Goal: Information Seeking & Learning: Learn about a topic

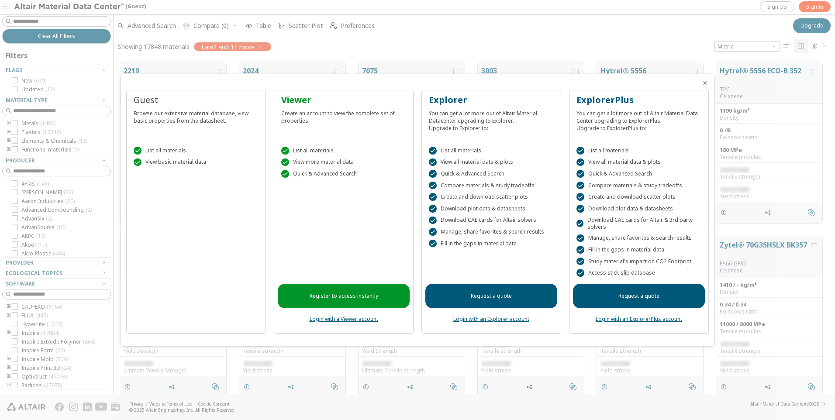
scroll to position [332, 715]
click at [342, 318] on link "Login with a Viewer account" at bounding box center [344, 318] width 69 height 7
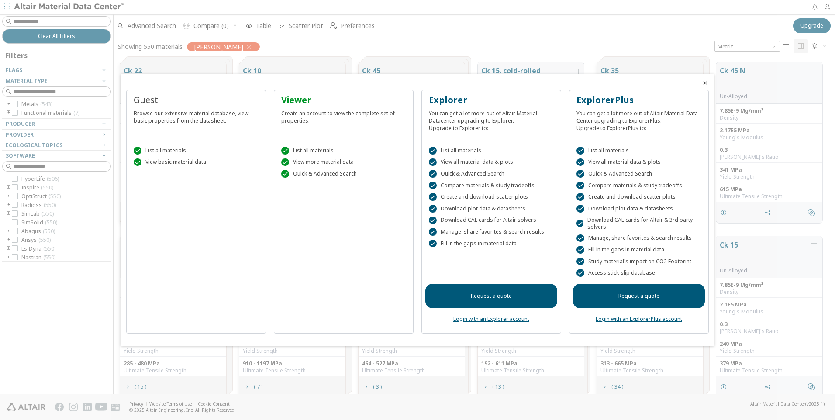
scroll to position [332, 715]
click at [706, 84] on icon "Close" at bounding box center [705, 82] width 7 height 7
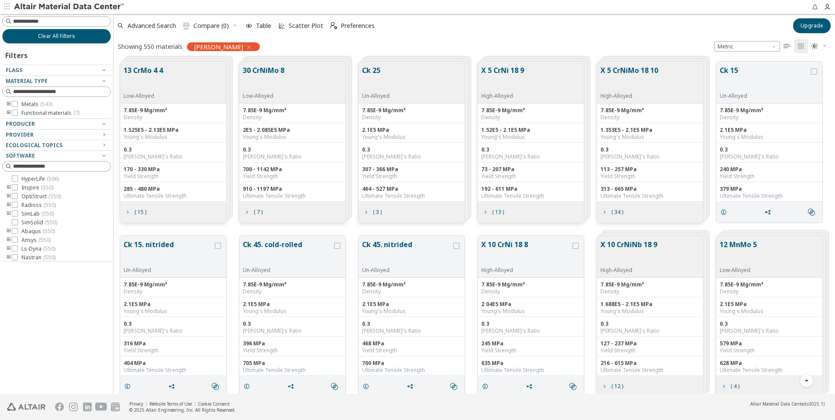
scroll to position [0, 0]
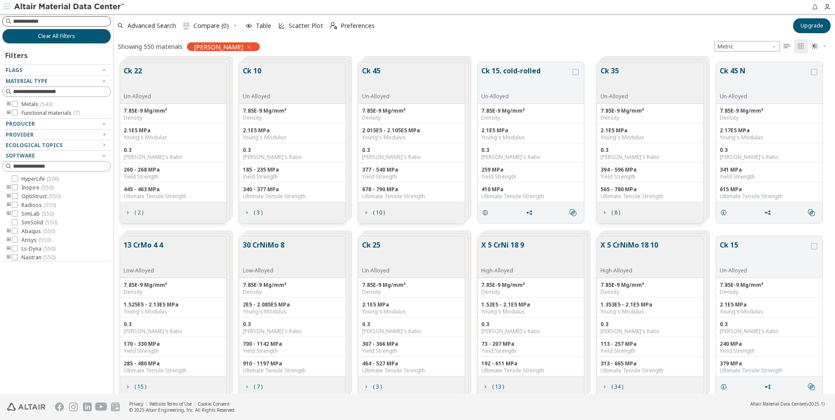
click at [58, 23] on input at bounding box center [61, 21] width 97 height 9
type input "********"
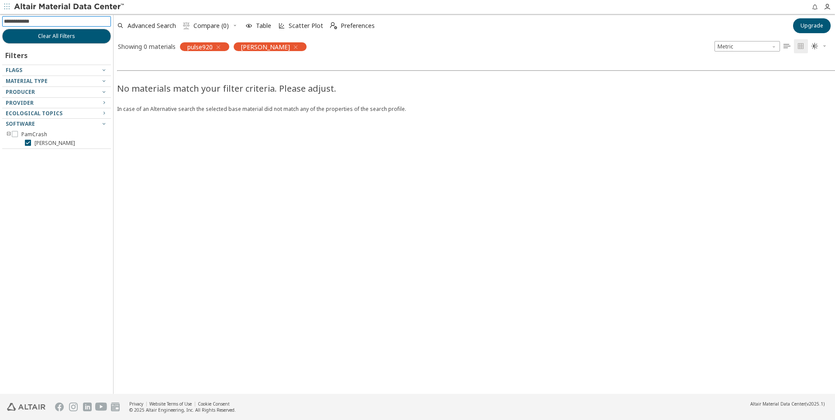
click at [38, 22] on input at bounding box center [57, 22] width 107 height 10
click at [40, 21] on input at bounding box center [57, 22] width 107 height 10
type input "**********"
click at [805, 28] on span "Upgrade" at bounding box center [812, 25] width 23 height 7
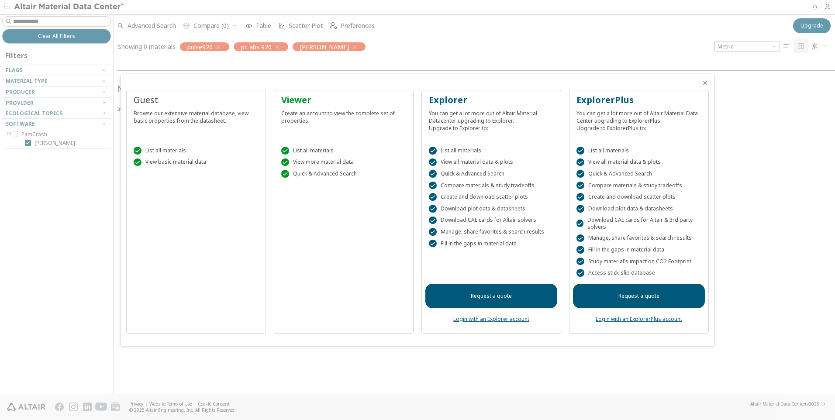
click at [503, 319] on link "Login with an Explorer account" at bounding box center [491, 318] width 76 height 7
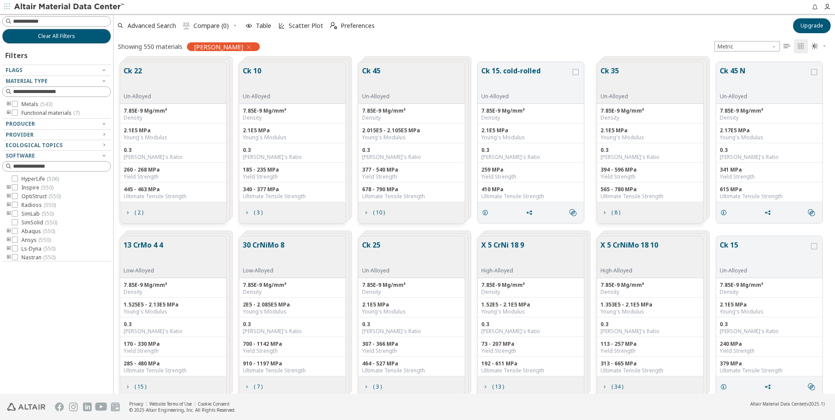
scroll to position [332, 715]
click at [808, 27] on span "Upgrade" at bounding box center [812, 25] width 23 height 7
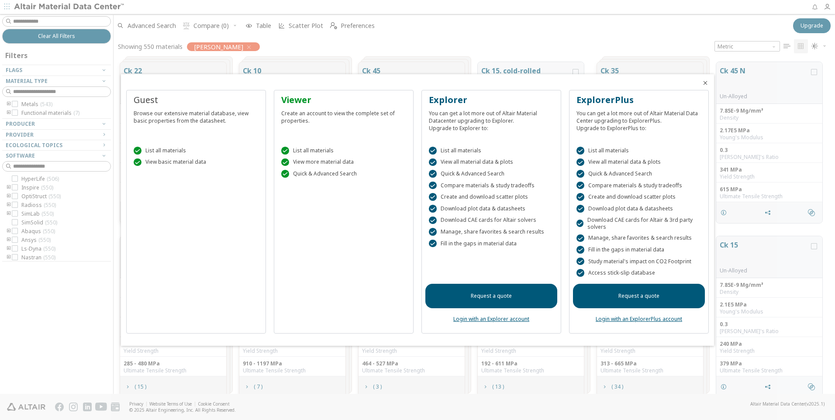
click at [486, 320] on link "Login with an Explorer account" at bounding box center [491, 318] width 76 height 7
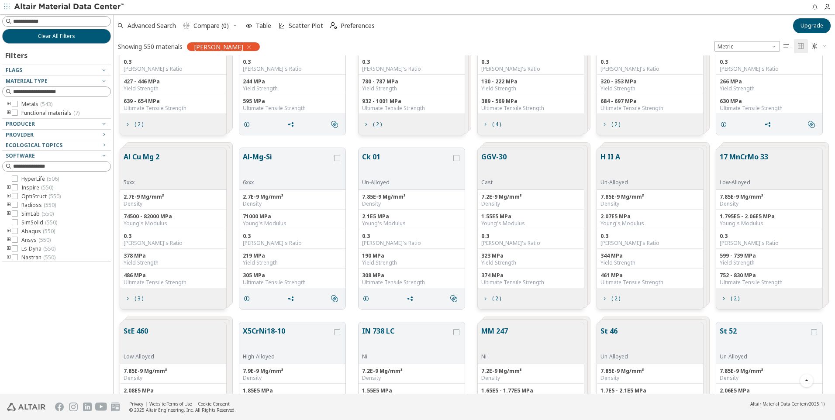
scroll to position [1787, 0]
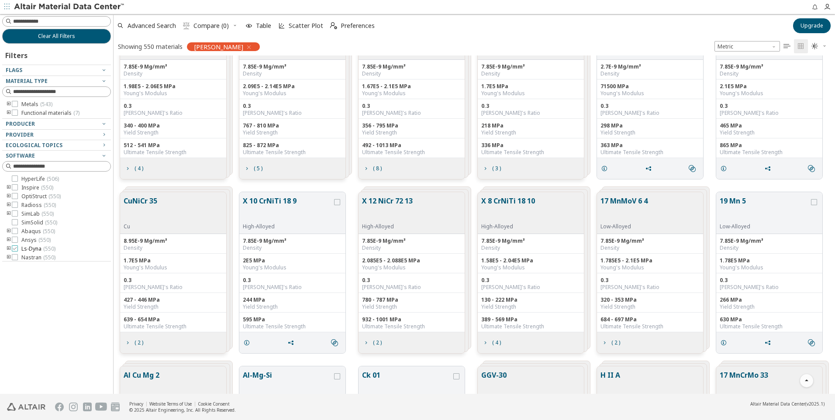
click at [15, 250] on icon at bounding box center [15, 248] width 6 height 6
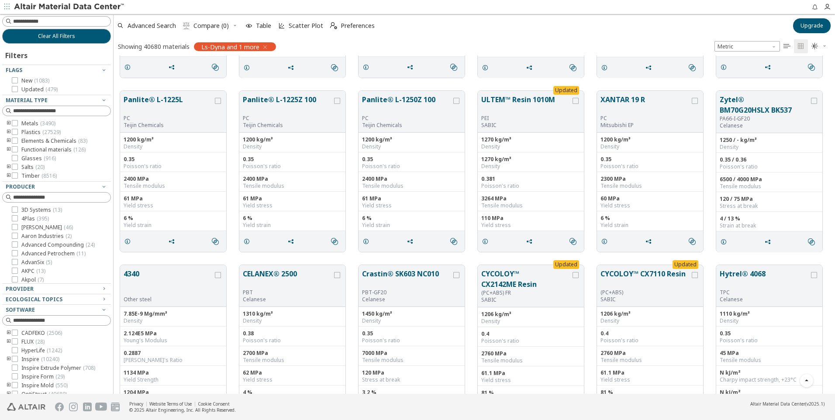
scroll to position [6289, 0]
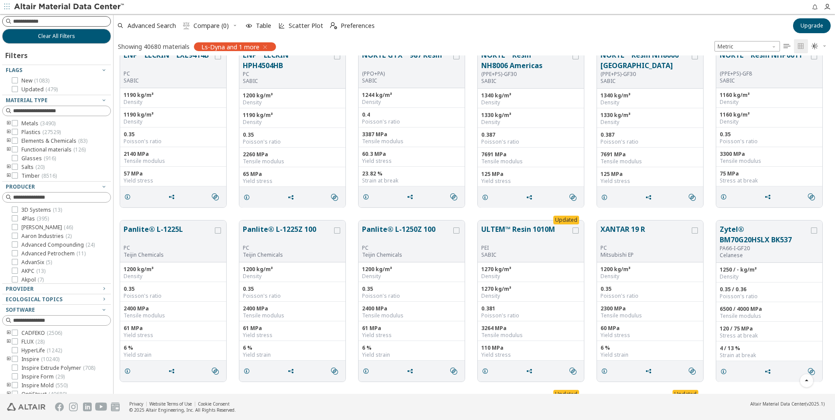
click at [68, 21] on input at bounding box center [61, 21] width 97 height 9
type input "***"
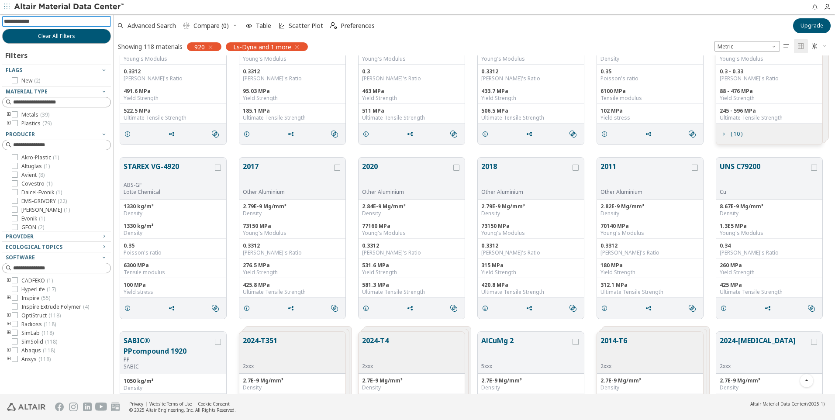
scroll to position [87, 0]
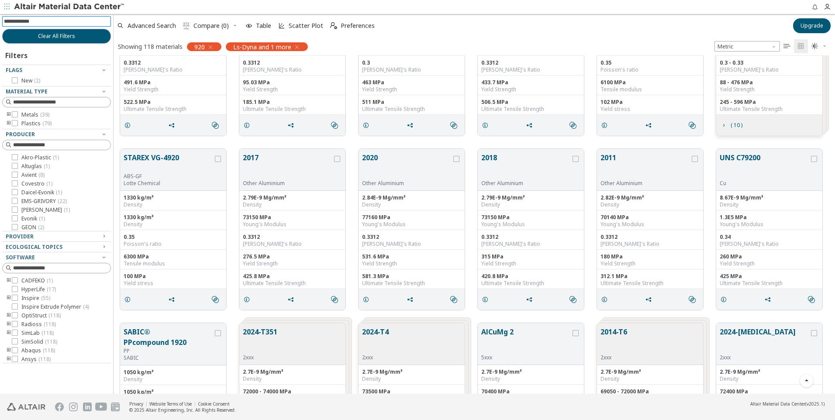
click at [195, 48] on span "920" at bounding box center [199, 47] width 10 height 8
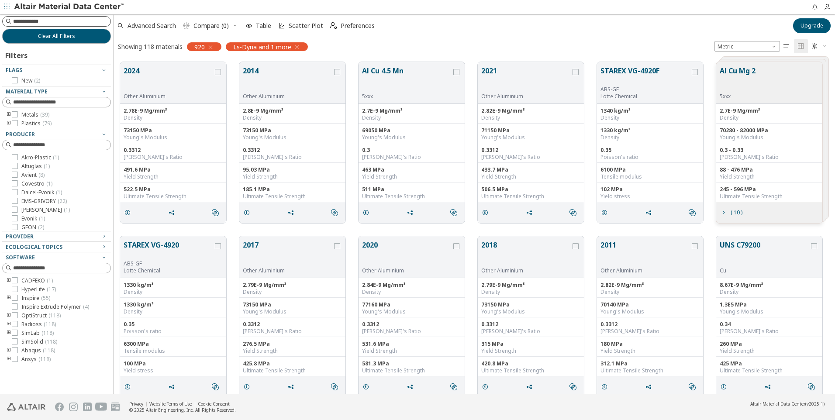
click at [34, 24] on input at bounding box center [61, 21] width 97 height 9
type input "*****"
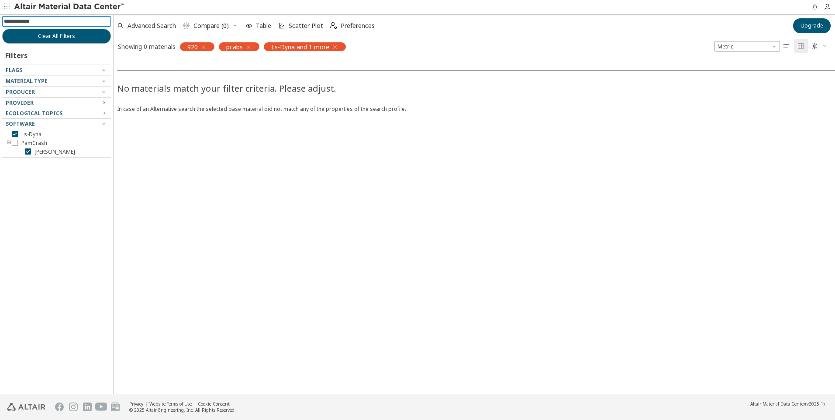
click at [252, 48] on icon "button" at bounding box center [248, 47] width 7 height 7
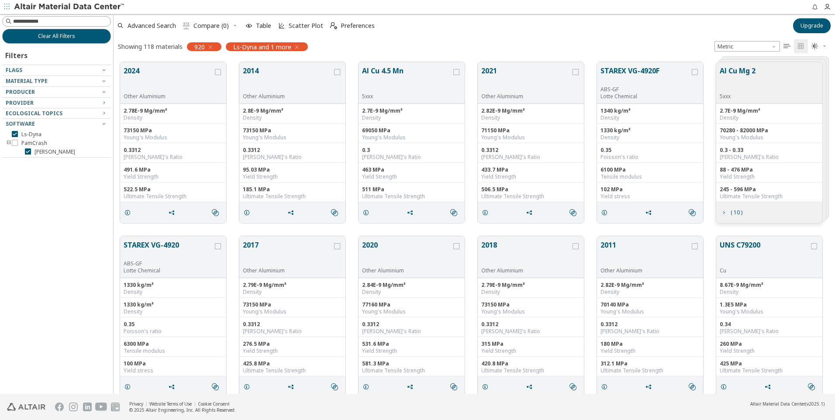
scroll to position [332, 715]
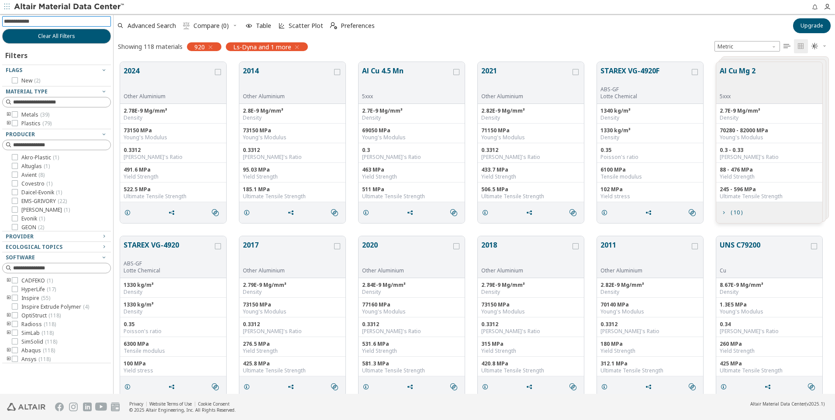
click at [44, 20] on input at bounding box center [57, 22] width 107 height 10
click at [19, 123] on label "Plastics ( 79 )" at bounding box center [32, 123] width 40 height 7
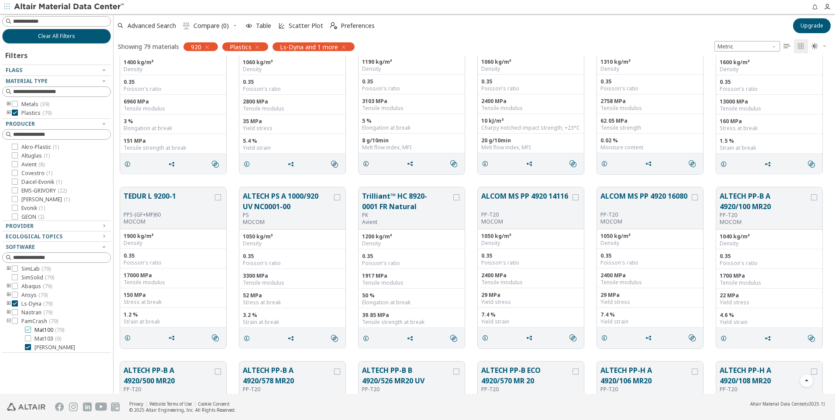
scroll to position [45, 0]
click at [258, 48] on icon "button" at bounding box center [257, 47] width 7 height 7
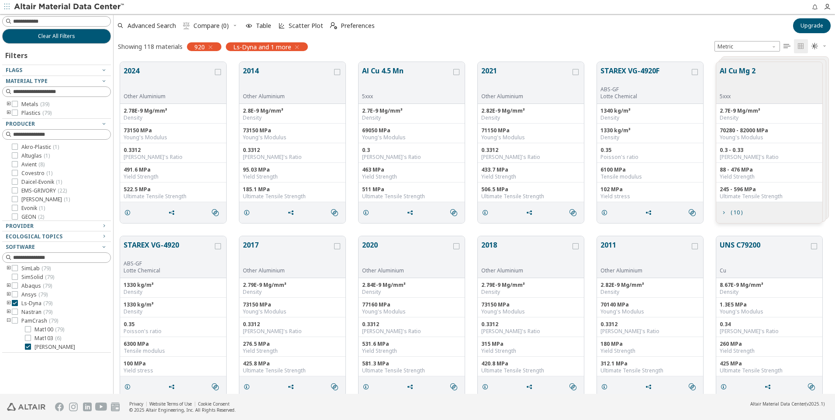
scroll to position [54, 0]
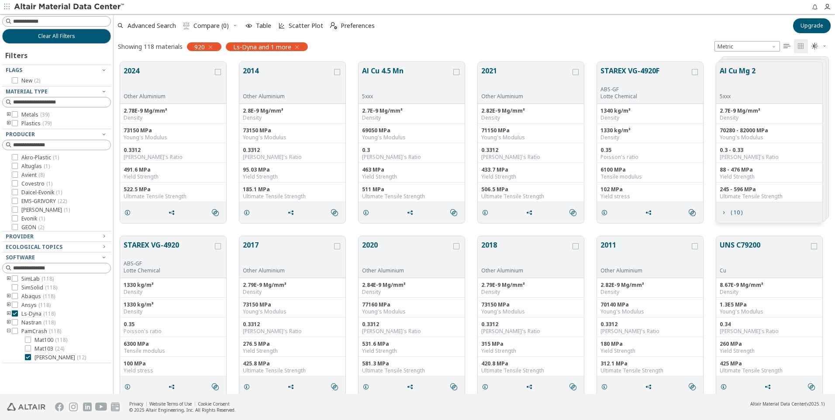
click at [210, 49] on icon "button" at bounding box center [210, 47] width 7 height 7
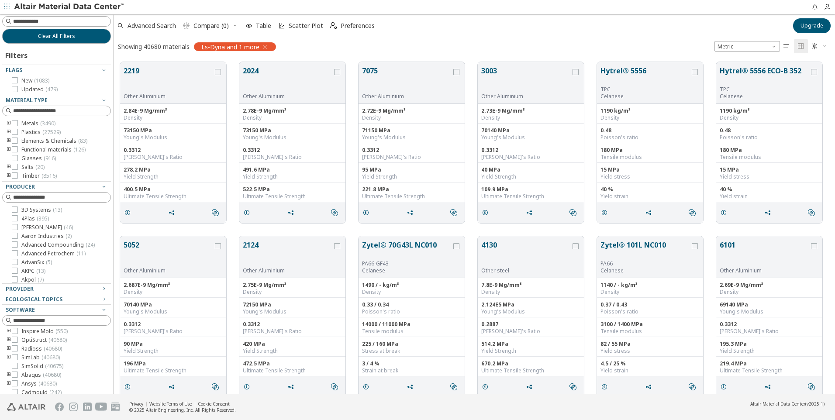
scroll to position [87, 0]
click at [807, 30] on button "Upgrade" at bounding box center [812, 25] width 38 height 15
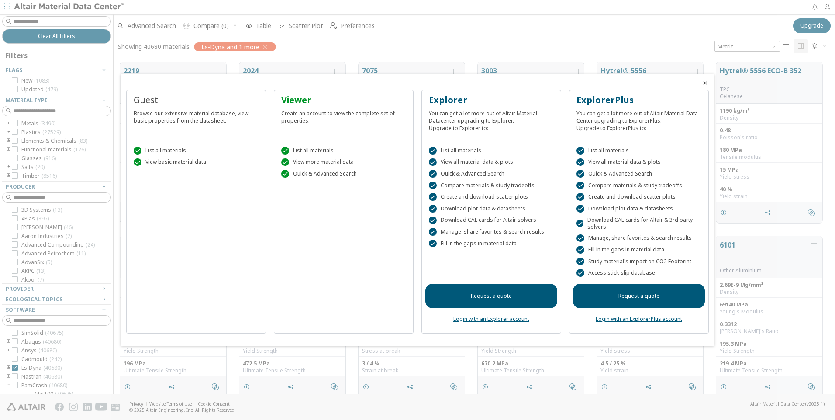
click at [562, 41] on div at bounding box center [417, 210] width 835 height 420
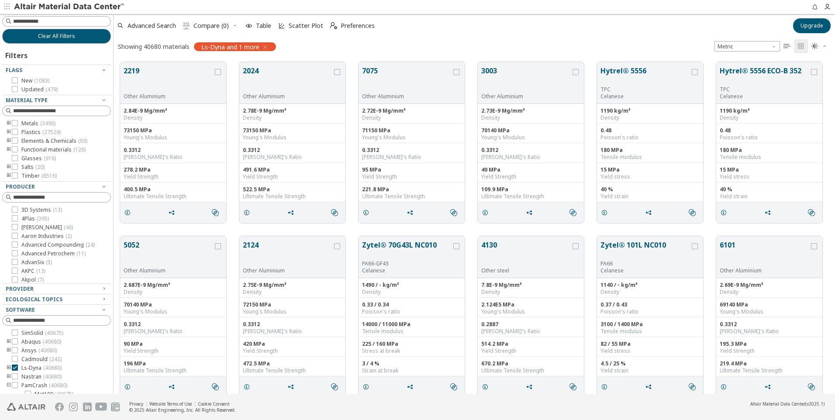
click at [265, 49] on icon "button" at bounding box center [265, 47] width 7 height 7
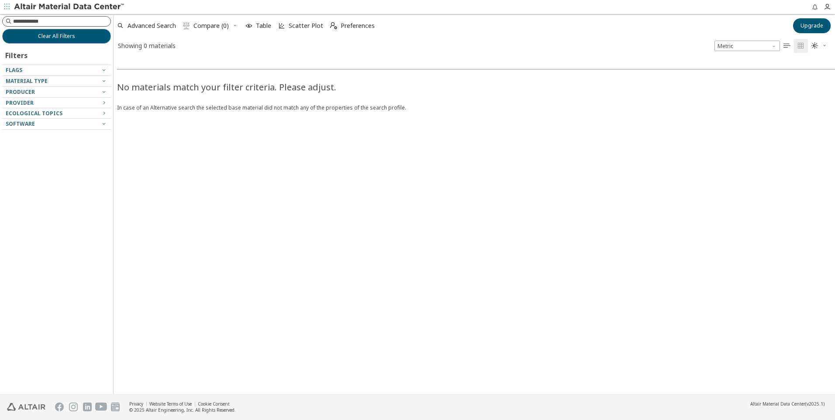
click at [64, 21] on input at bounding box center [61, 21] width 97 height 9
type input "*"
type input "**********"
click at [238, 45] on icon "button" at bounding box center [235, 47] width 7 height 7
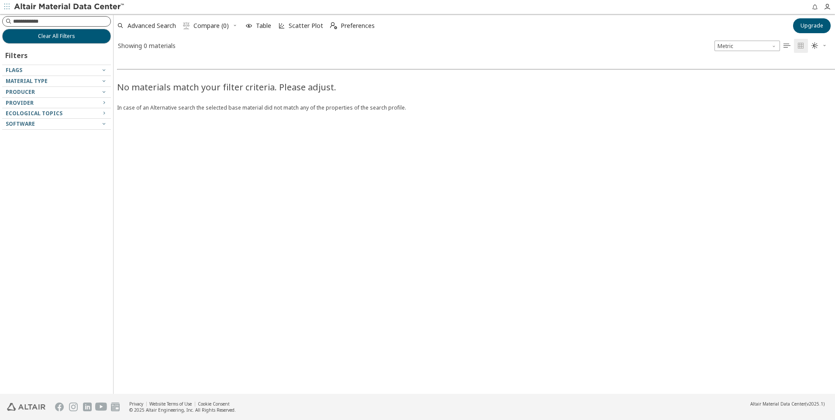
click at [76, 22] on input at bounding box center [61, 21] width 97 height 9
type input "*********"
click at [223, 48] on icon "button" at bounding box center [220, 47] width 7 height 7
click at [103, 81] on icon "button" at bounding box center [103, 80] width 7 height 7
click at [104, 81] on icon "button" at bounding box center [103, 80] width 7 height 7
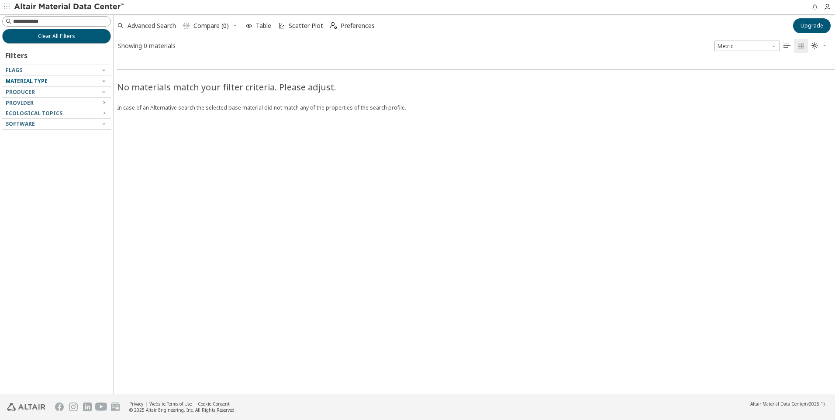
click at [104, 81] on icon "button" at bounding box center [103, 80] width 7 height 7
click at [90, 36] on button "Clear All Filters" at bounding box center [56, 36] width 109 height 15
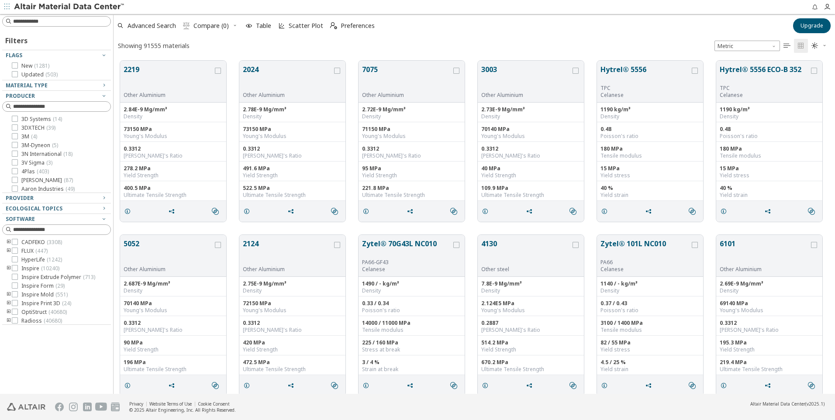
scroll to position [333, 715]
click at [104, 87] on icon "button" at bounding box center [103, 85] width 7 height 7
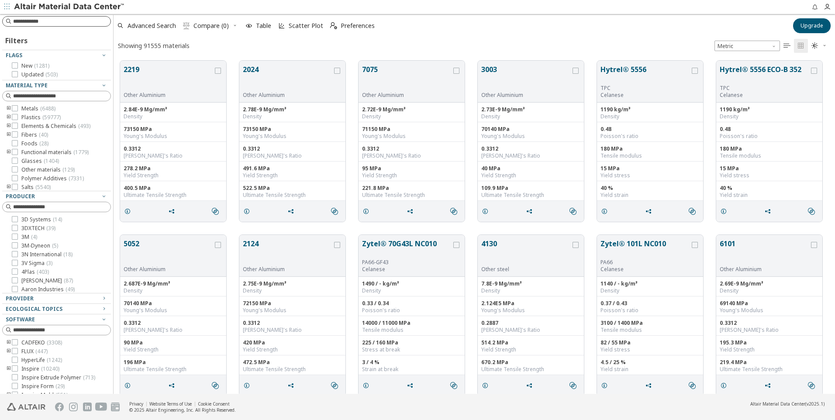
click at [47, 21] on input at bounding box center [61, 21] width 97 height 9
type input "*********"
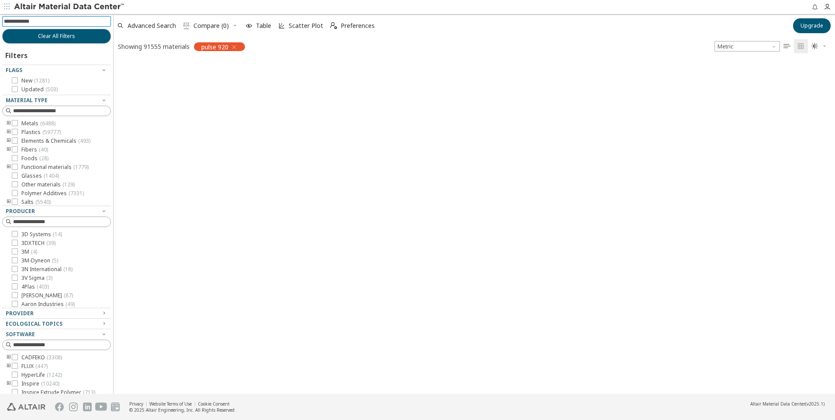
scroll to position [332, 715]
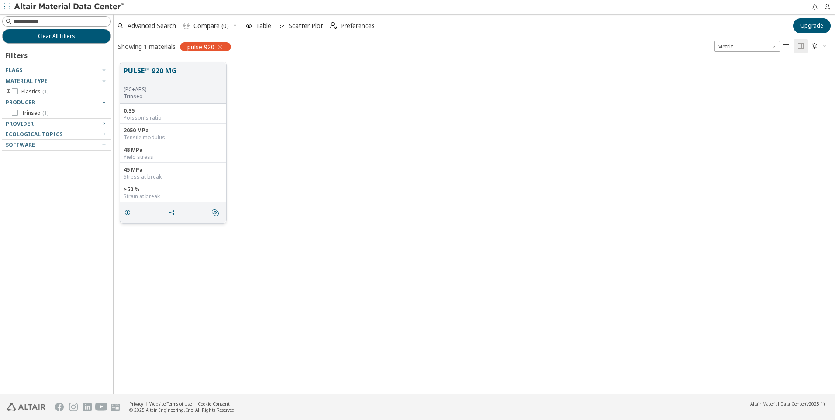
click at [204, 82] on button "PULSE™ 920 MG" at bounding box center [169, 76] width 90 height 21
click at [218, 75] on div "grid" at bounding box center [218, 72] width 6 height 6
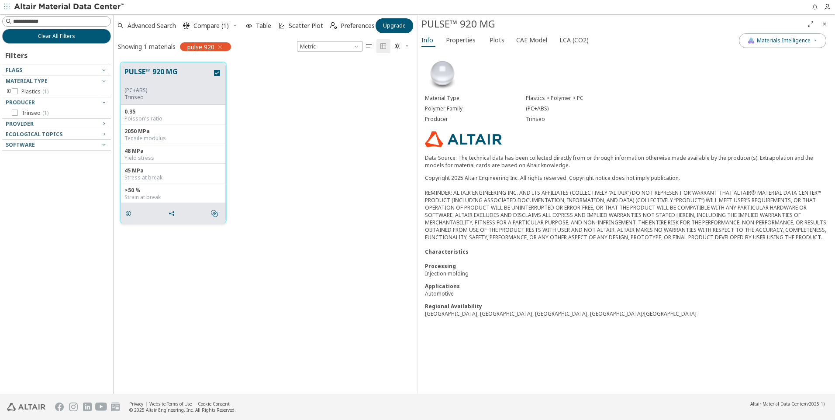
click at [164, 151] on div "48 MPa" at bounding box center [172, 151] width 97 height 7
click at [126, 215] on icon "grid" at bounding box center [128, 213] width 7 height 7
click at [460, 40] on span "Properties" at bounding box center [461, 40] width 30 height 14
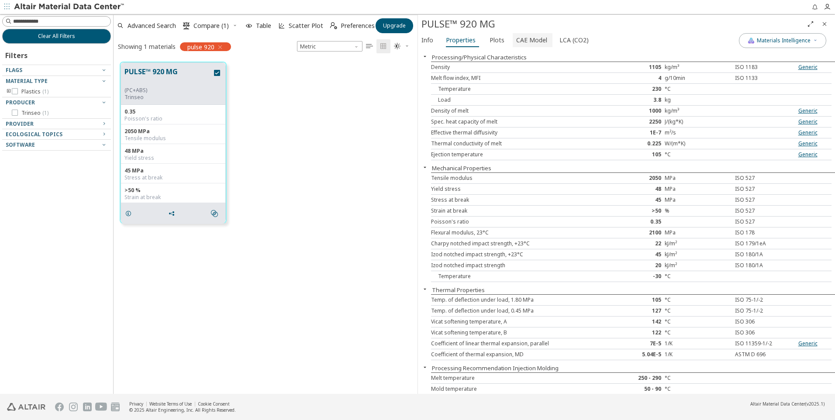
click at [530, 44] on span "CAE Model" at bounding box center [531, 40] width 31 height 14
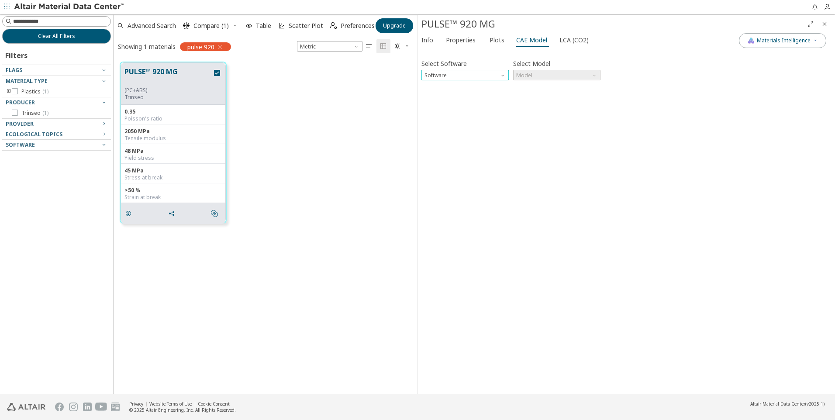
click at [504, 76] on span "Software" at bounding box center [503, 73] width 7 height 7
click at [445, 159] on span "Ls-Dyna" at bounding box center [435, 159] width 20 height 7
click at [590, 76] on span "Model" at bounding box center [556, 75] width 87 height 10
click at [558, 99] on span "Mat24" at bounding box center [557, 96] width 80 height 6
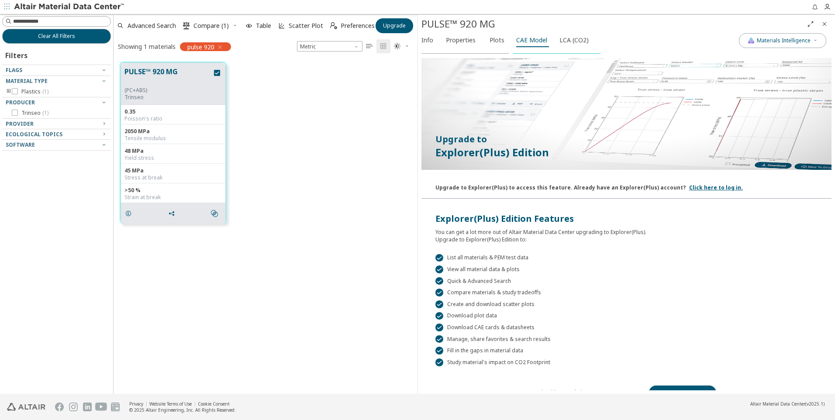
scroll to position [41, 0]
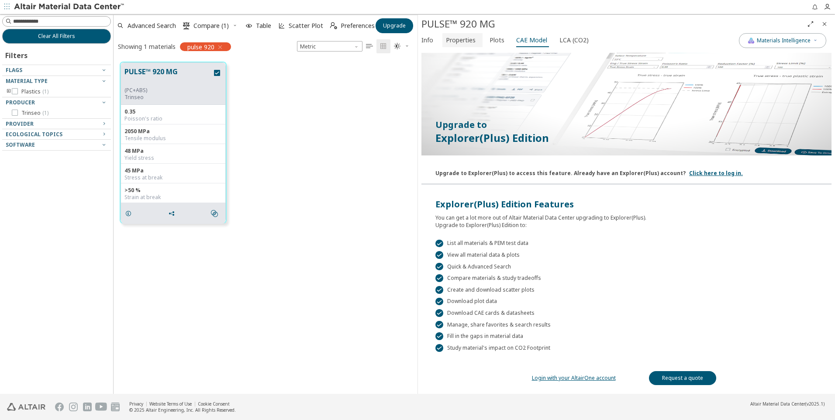
click at [454, 41] on span "Properties" at bounding box center [461, 40] width 30 height 14
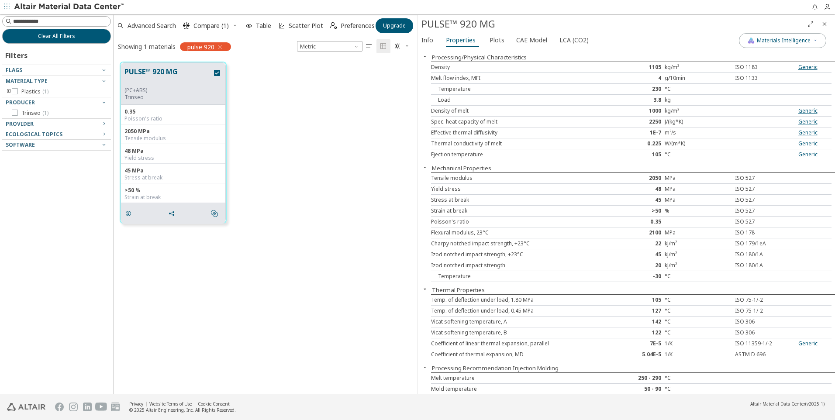
scroll to position [1, 0]
click at [520, 41] on span "CAE Model" at bounding box center [531, 40] width 31 height 14
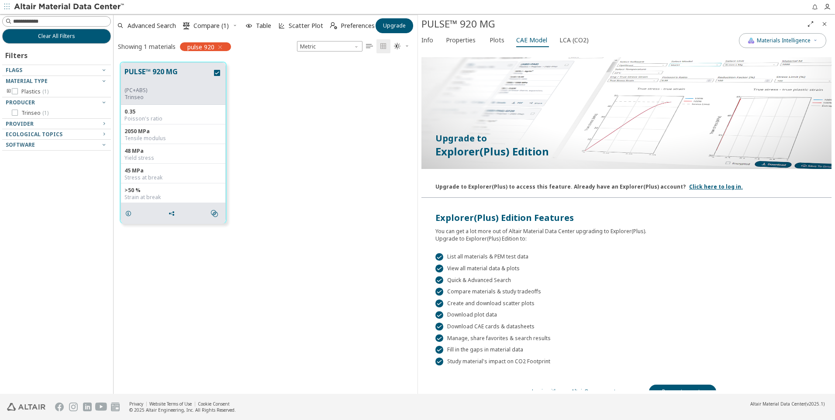
scroll to position [41, 0]
